Goal: Information Seeking & Learning: Learn about a topic

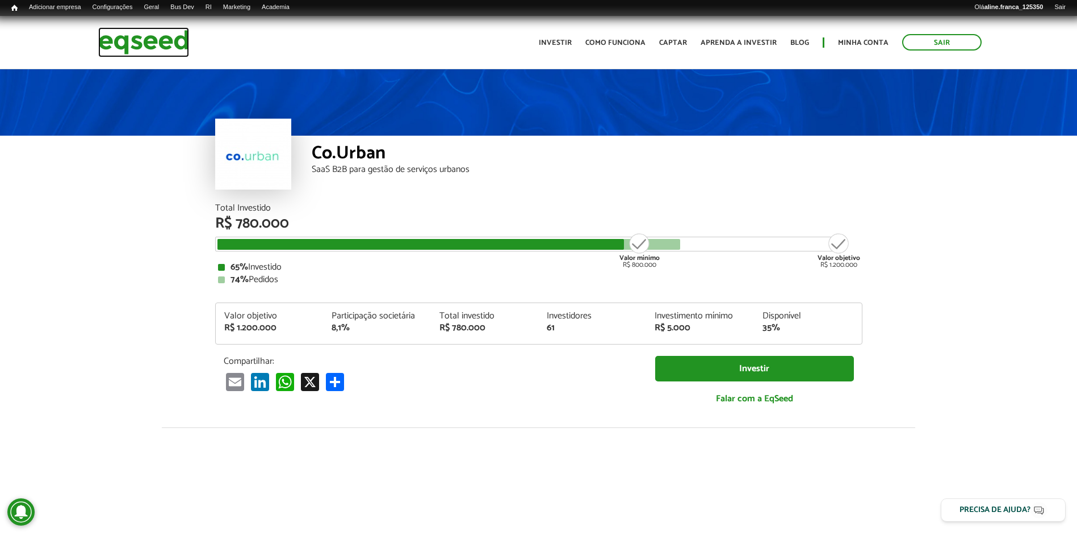
click at [118, 40] on img at bounding box center [143, 42] width 91 height 30
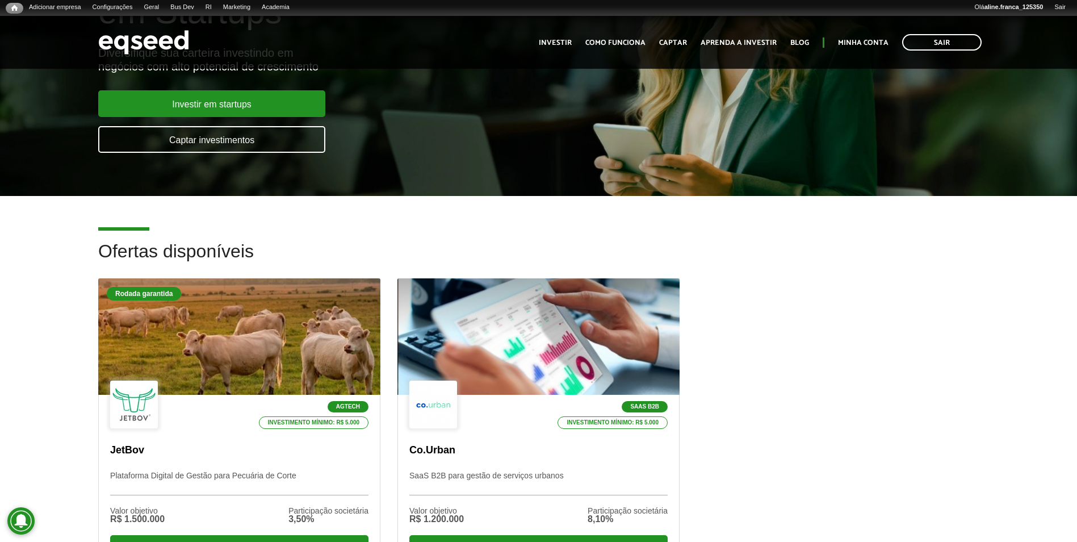
scroll to position [227, 0]
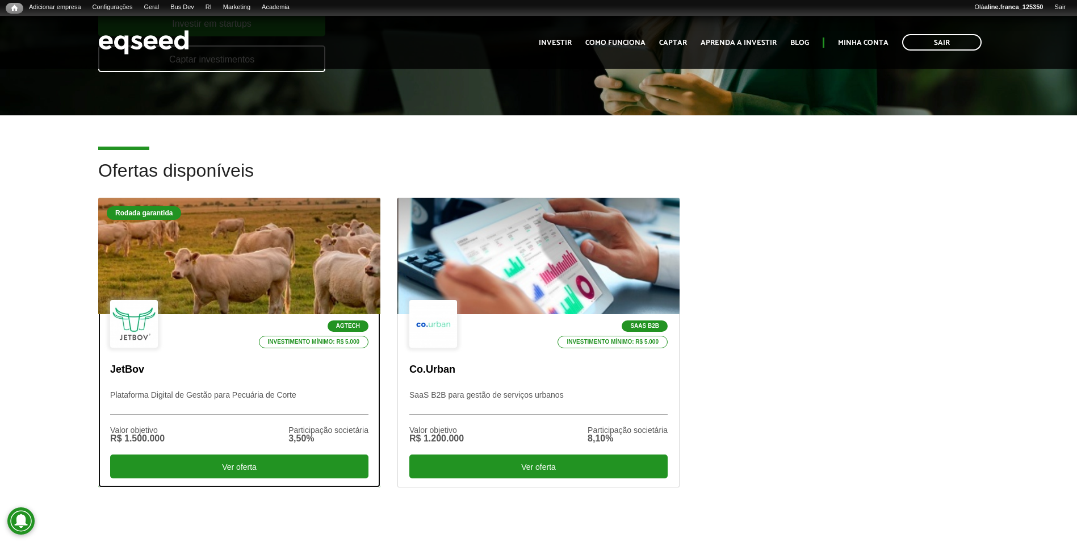
click at [217, 256] on div at bounding box center [239, 256] width 338 height 140
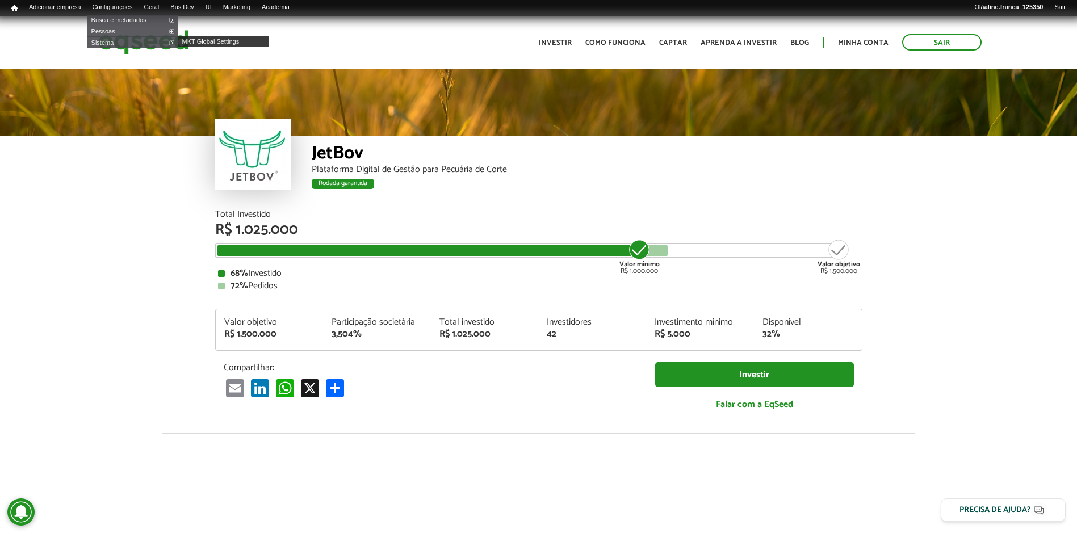
click at [346, 41] on div "Sair Toggle navigation Toggle navigation Início Investir Como funciona Captar A…" at bounding box center [539, 42] width 898 height 30
click at [157, 38] on img at bounding box center [143, 42] width 91 height 30
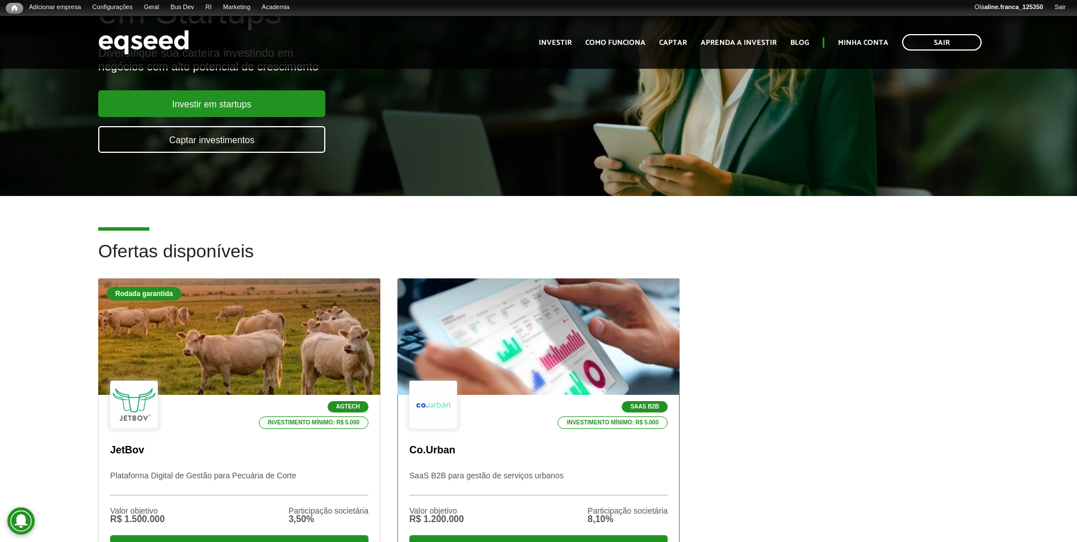
scroll to position [170, 0]
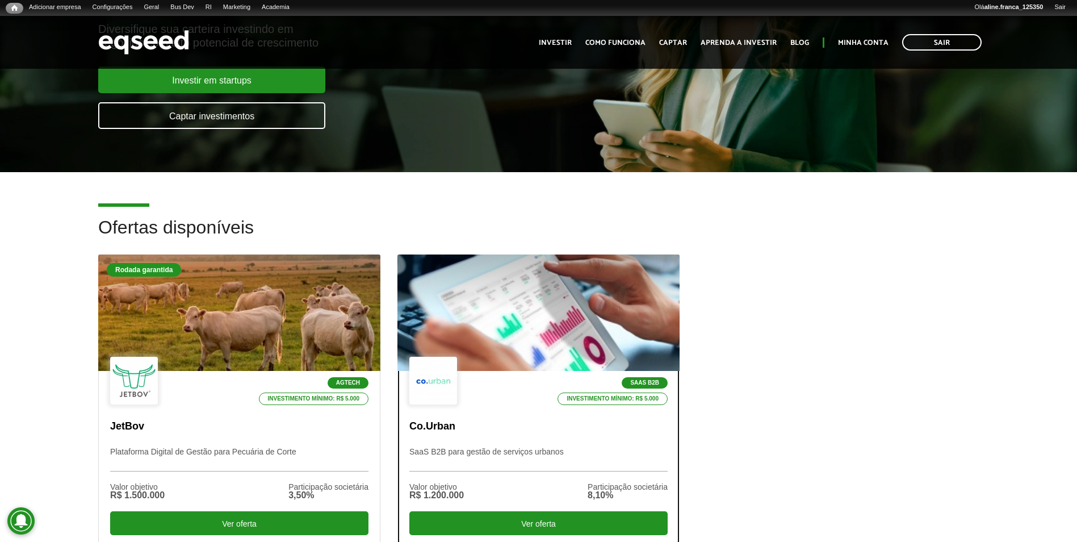
click at [528, 285] on div at bounding box center [538, 313] width 338 height 140
